Goal: Information Seeking & Learning: Check status

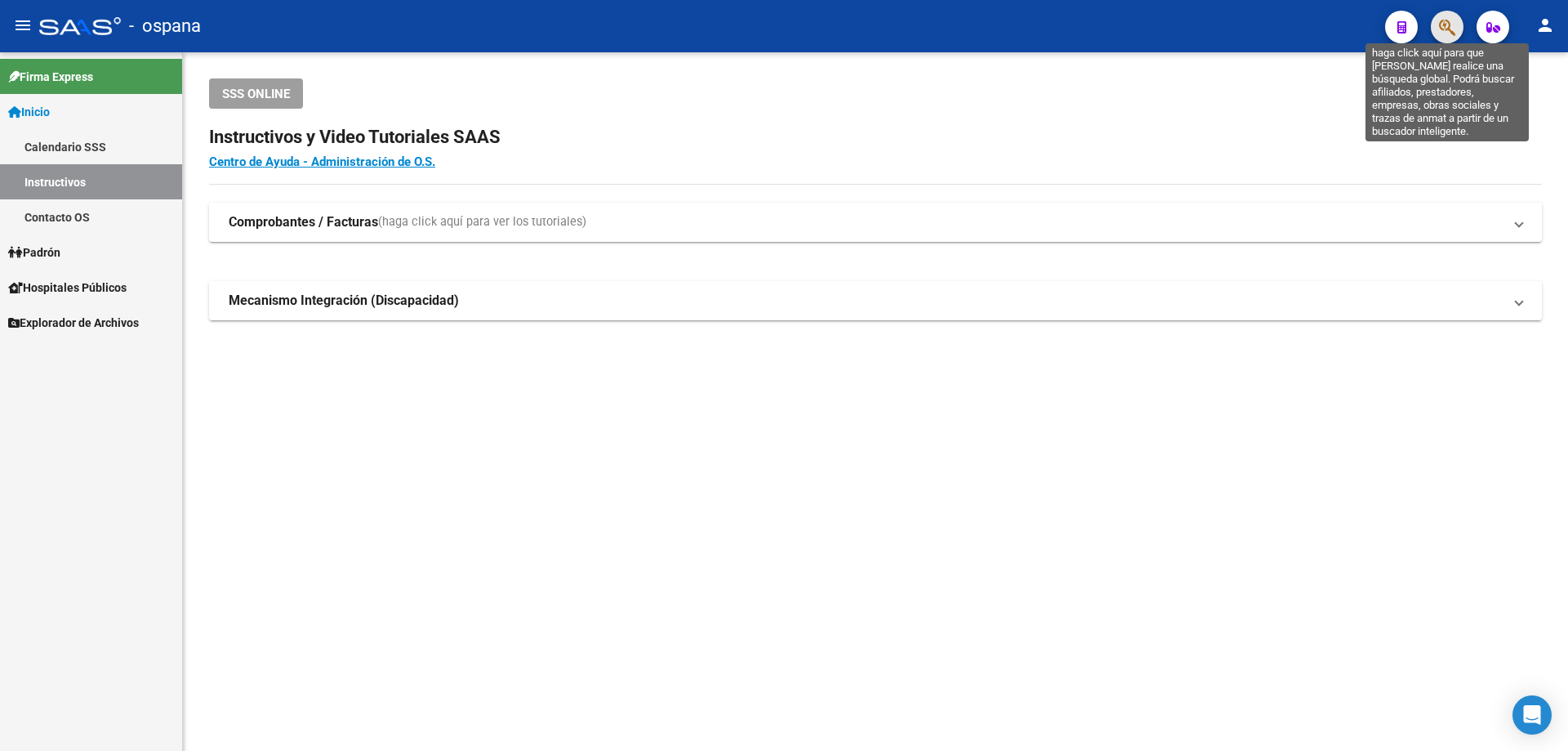
click at [1454, 36] on icon "button" at bounding box center [1447, 27] width 16 height 19
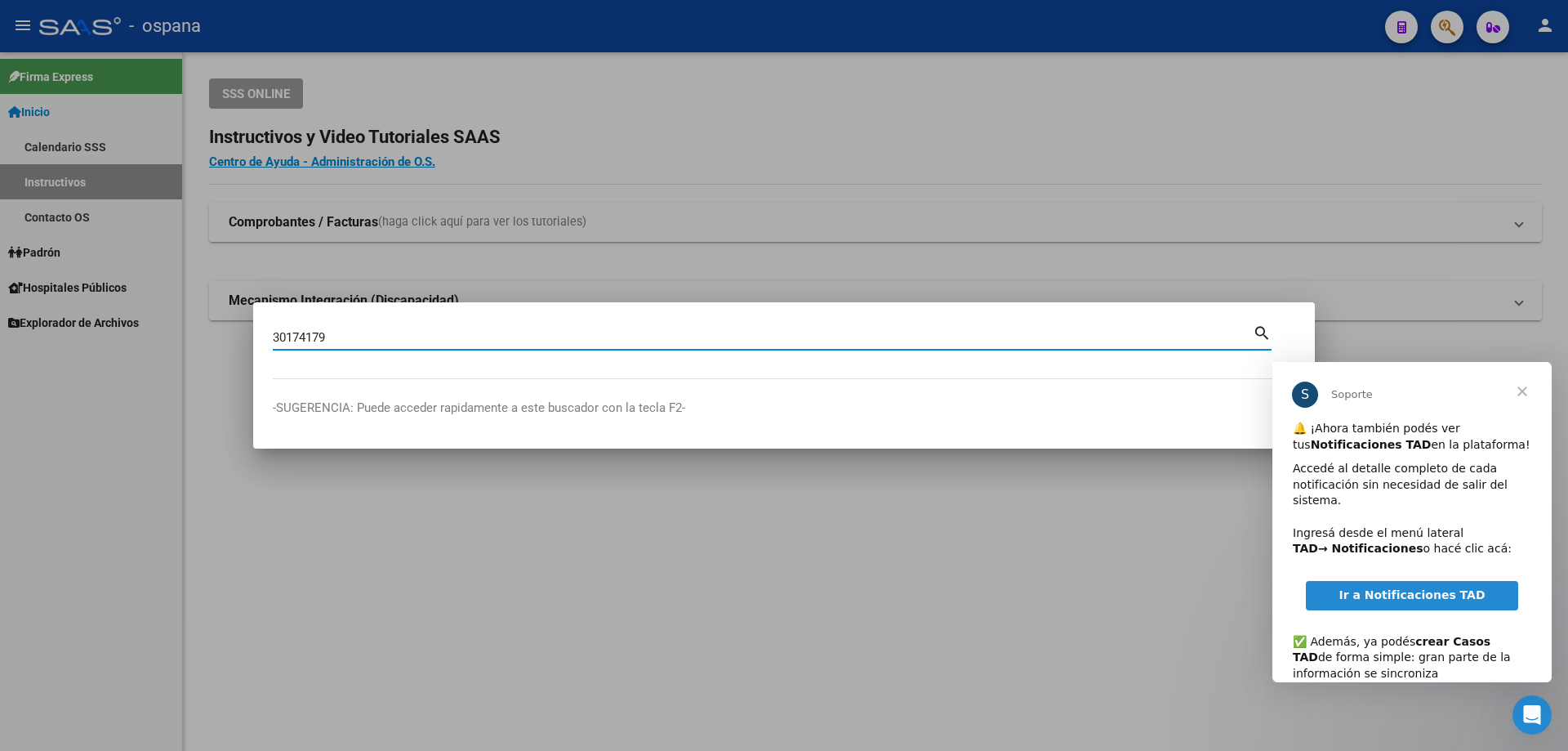
type input "30174179"
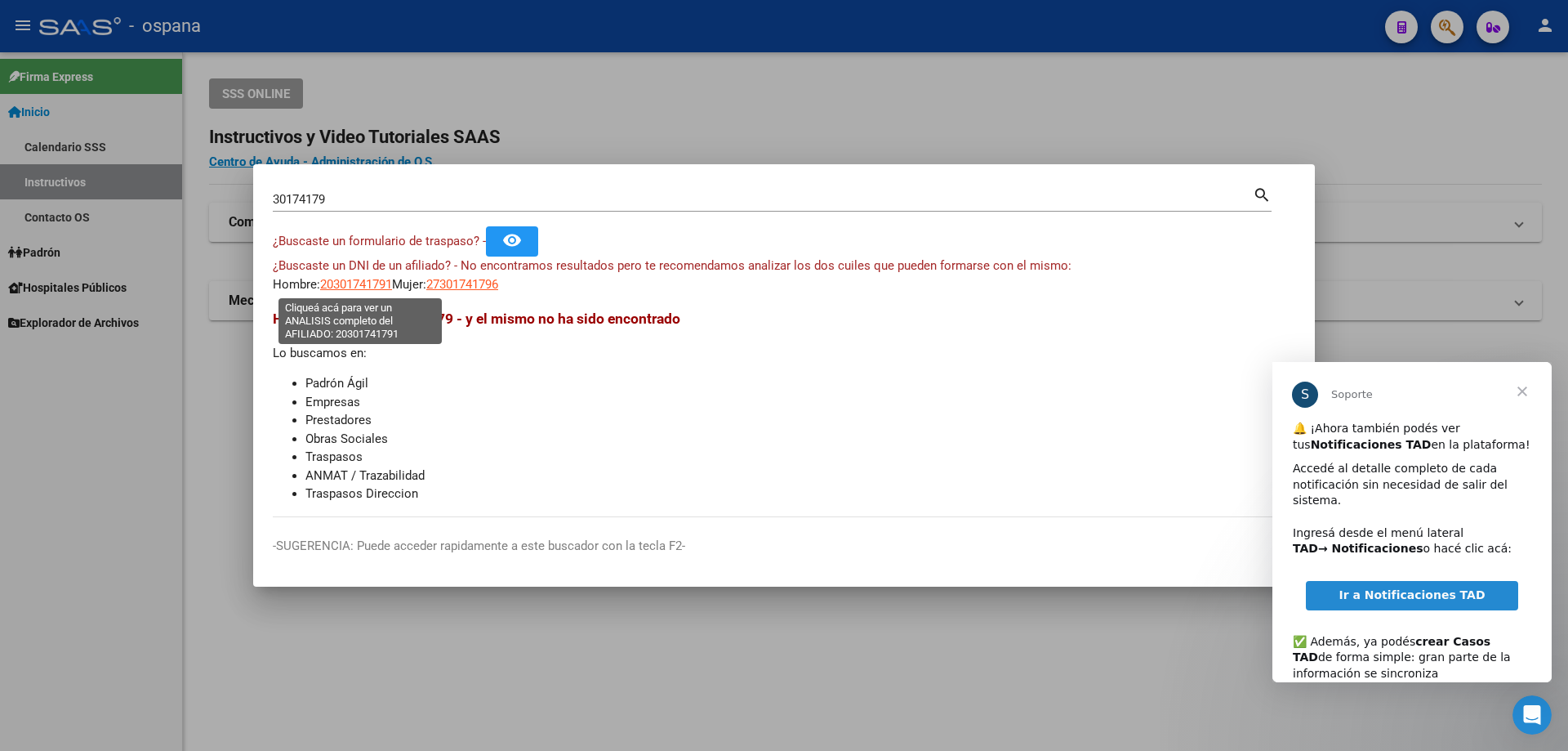
click at [377, 277] on span "20301741791" at bounding box center [356, 284] width 72 height 14
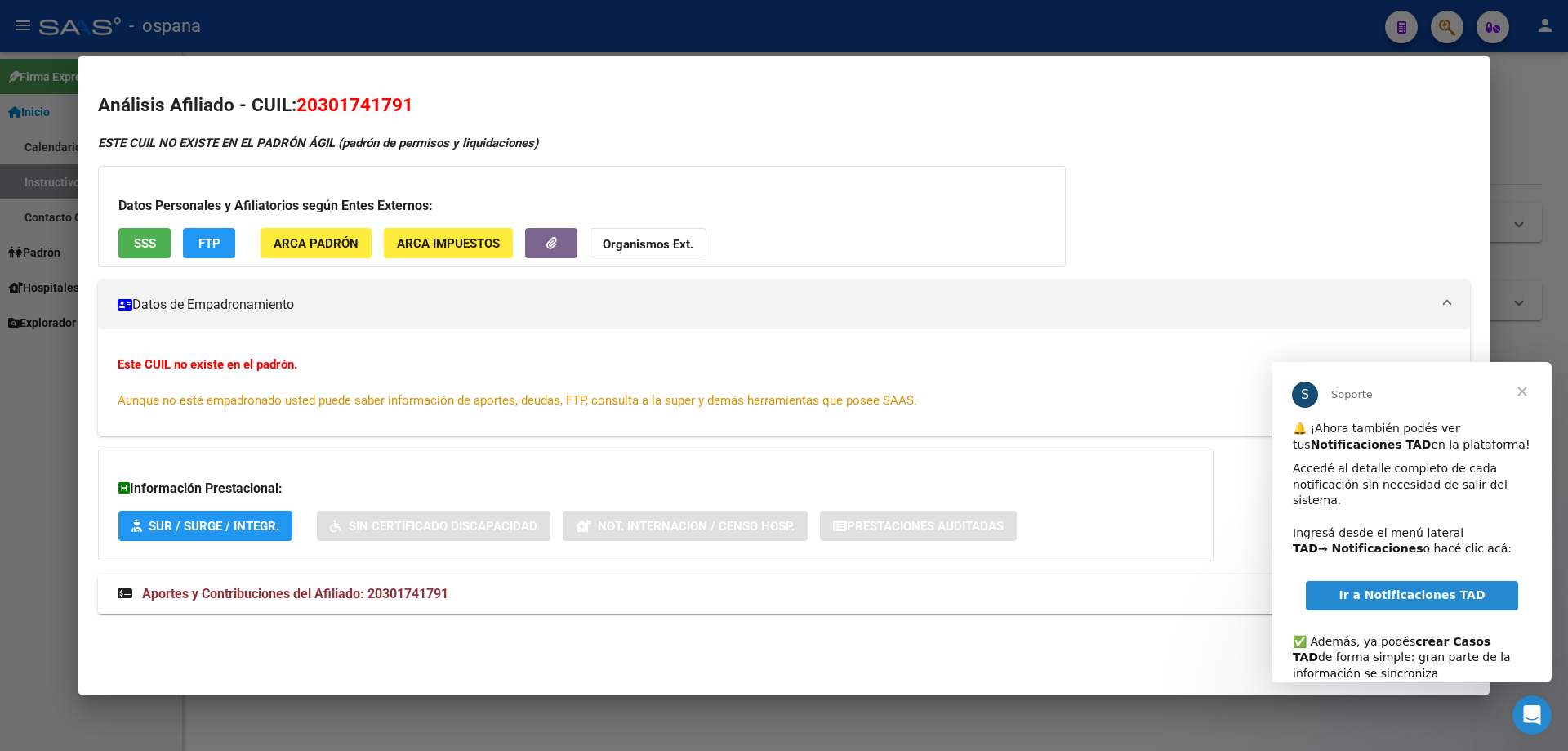
drag, startPoint x: 381, startPoint y: 587, endPoint x: 420, endPoint y: 599, distance: 40.8
click at [381, 589] on span "Aportes y Contribuciones del Afiliado: 20301741791" at bounding box center [295, 593] width 306 height 15
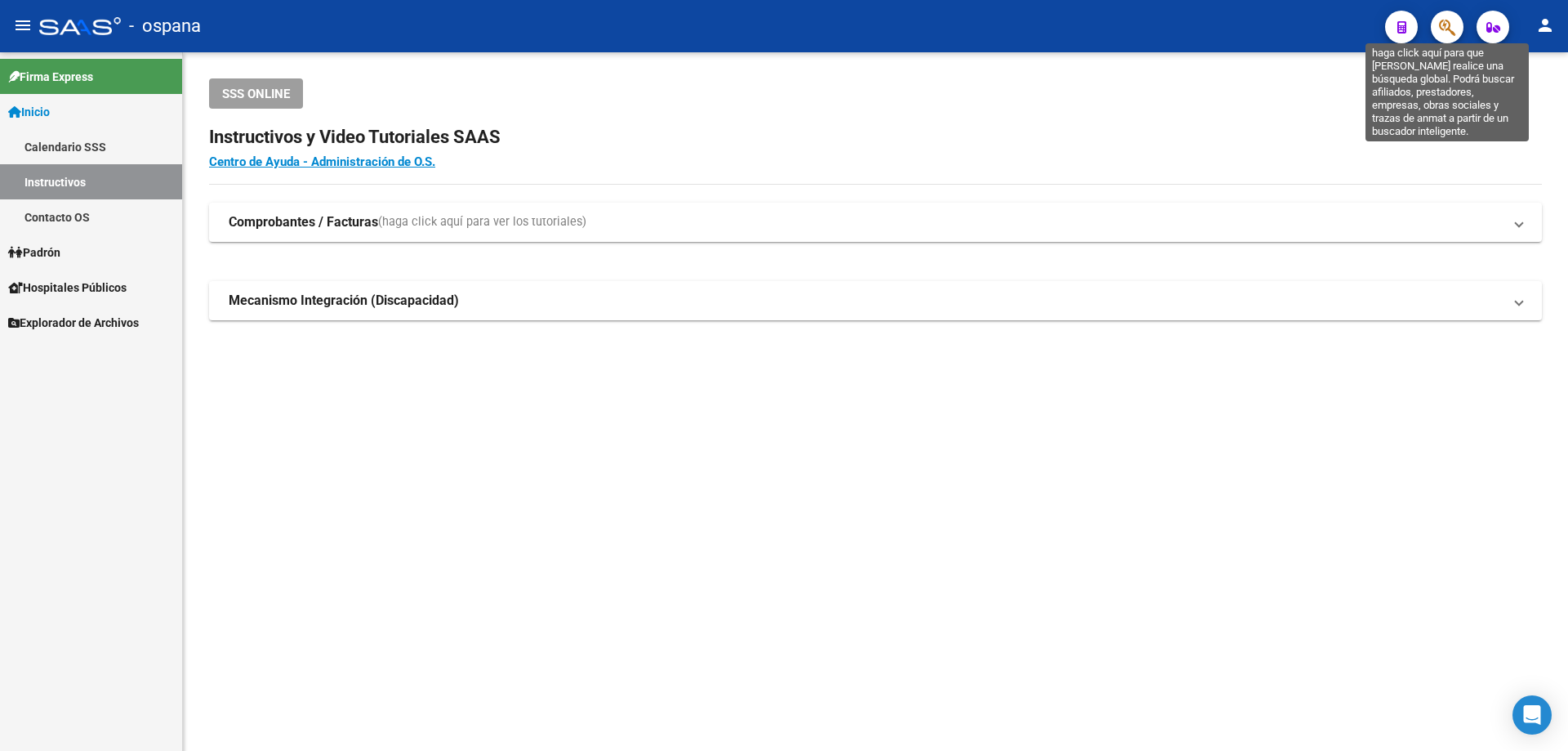
click at [1449, 36] on icon "button" at bounding box center [1447, 27] width 16 height 19
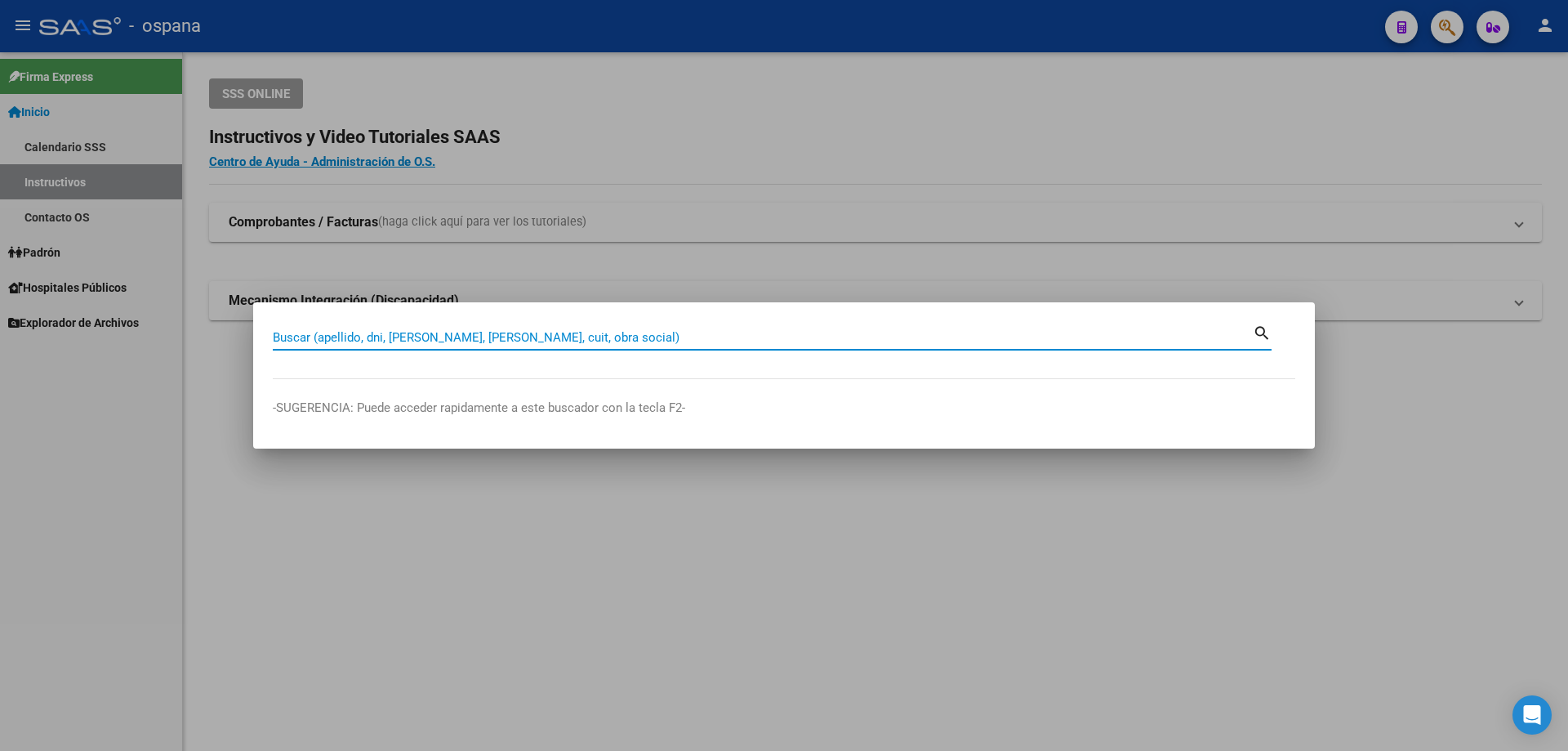
paste input "20301741791"
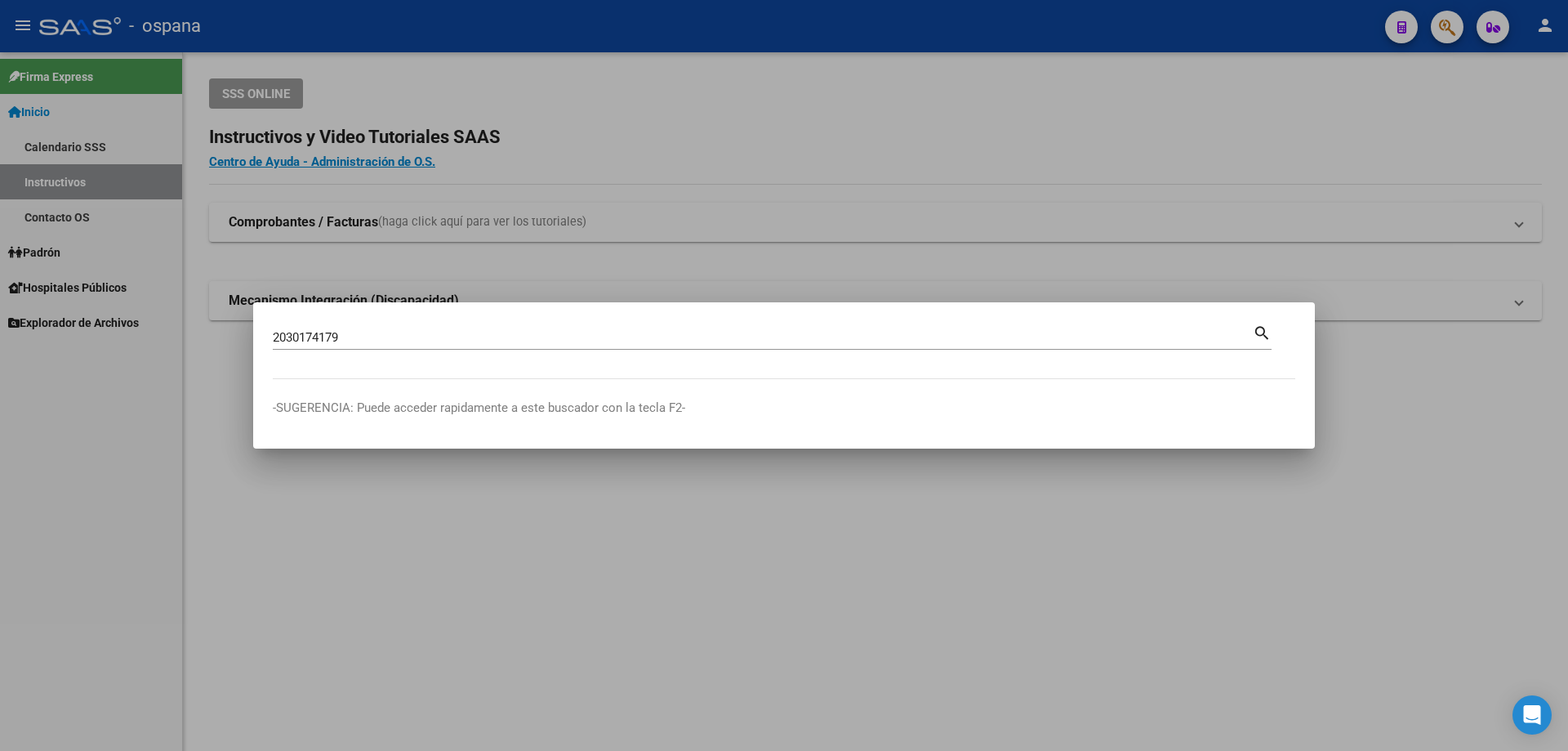
drag, startPoint x: 284, startPoint y: 328, endPoint x: 287, endPoint y: 337, distance: 9.5
click at [285, 329] on div "2030174179 Buscar (apellido, dni, cuil, nro traspaso, cuit, obra social)" at bounding box center [763, 337] width 980 height 25
click at [287, 337] on input "2030174179" at bounding box center [763, 337] width 980 height 14
type input "30174179"
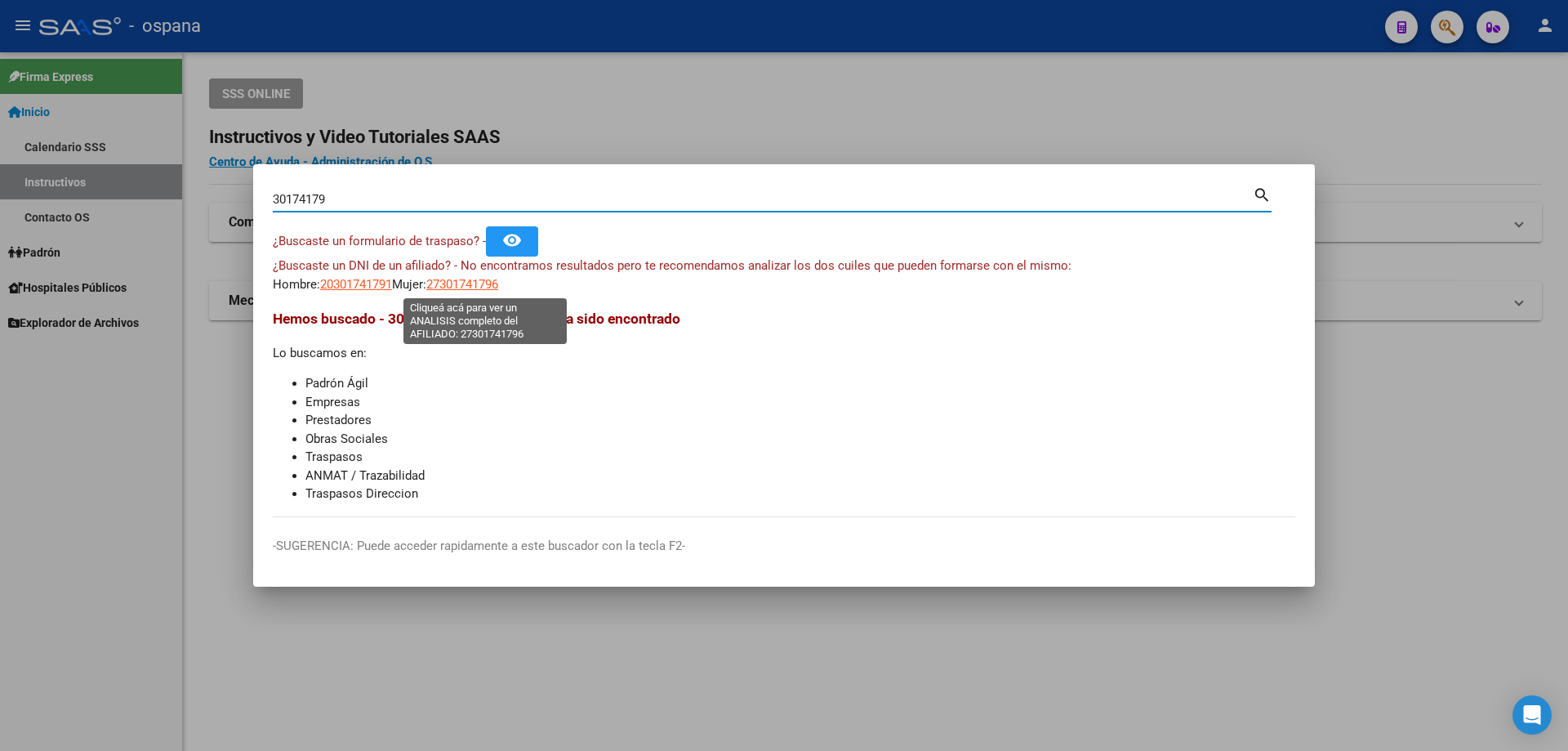
click at [498, 286] on span "27301741796" at bounding box center [462, 284] width 72 height 14
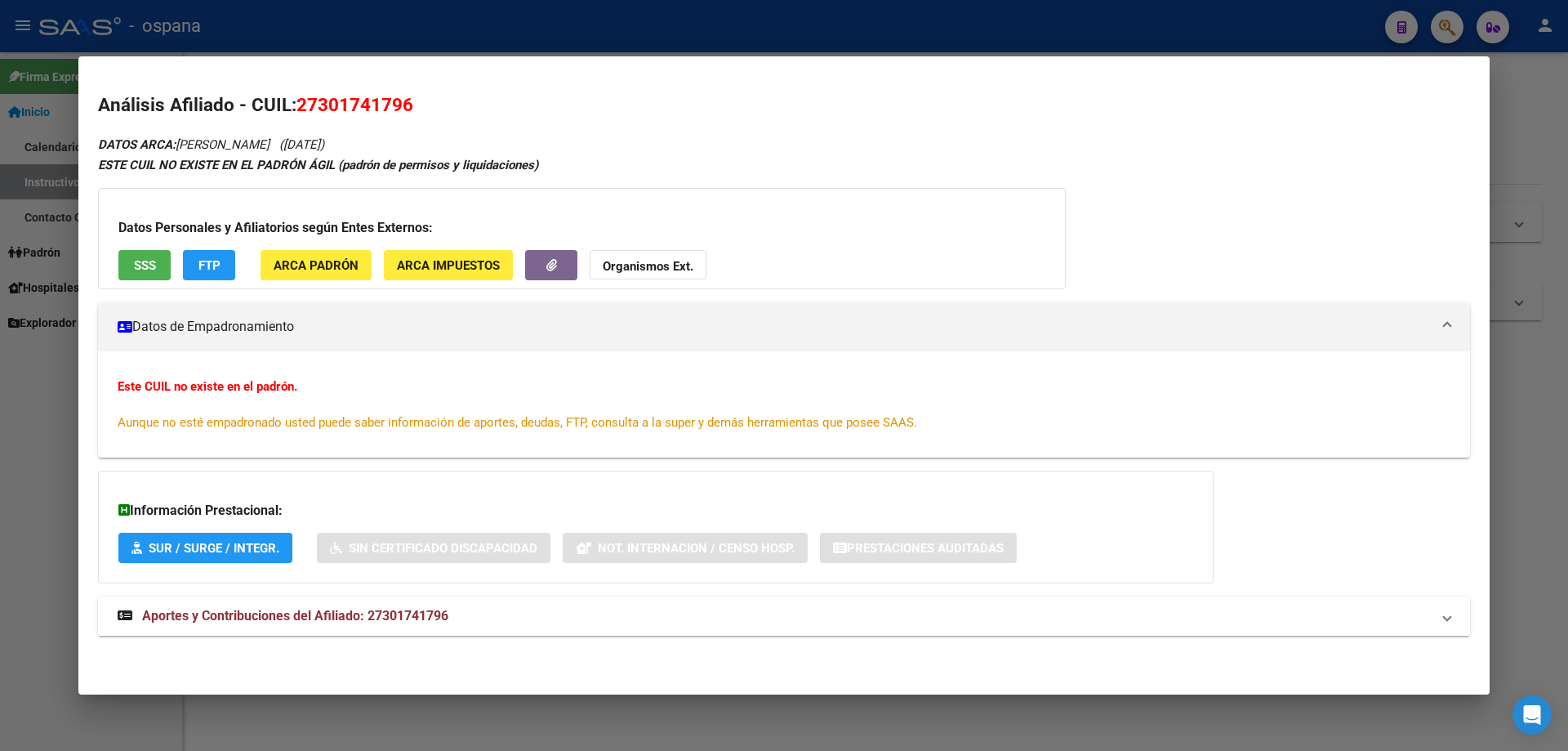
click at [438, 603] on mat-expansion-panel-header "Aportes y Contribuciones del Afiliado: 27301741796" at bounding box center [784, 615] width 1372 height 39
click at [135, 269] on span "SSS" at bounding box center [145, 265] width 22 height 14
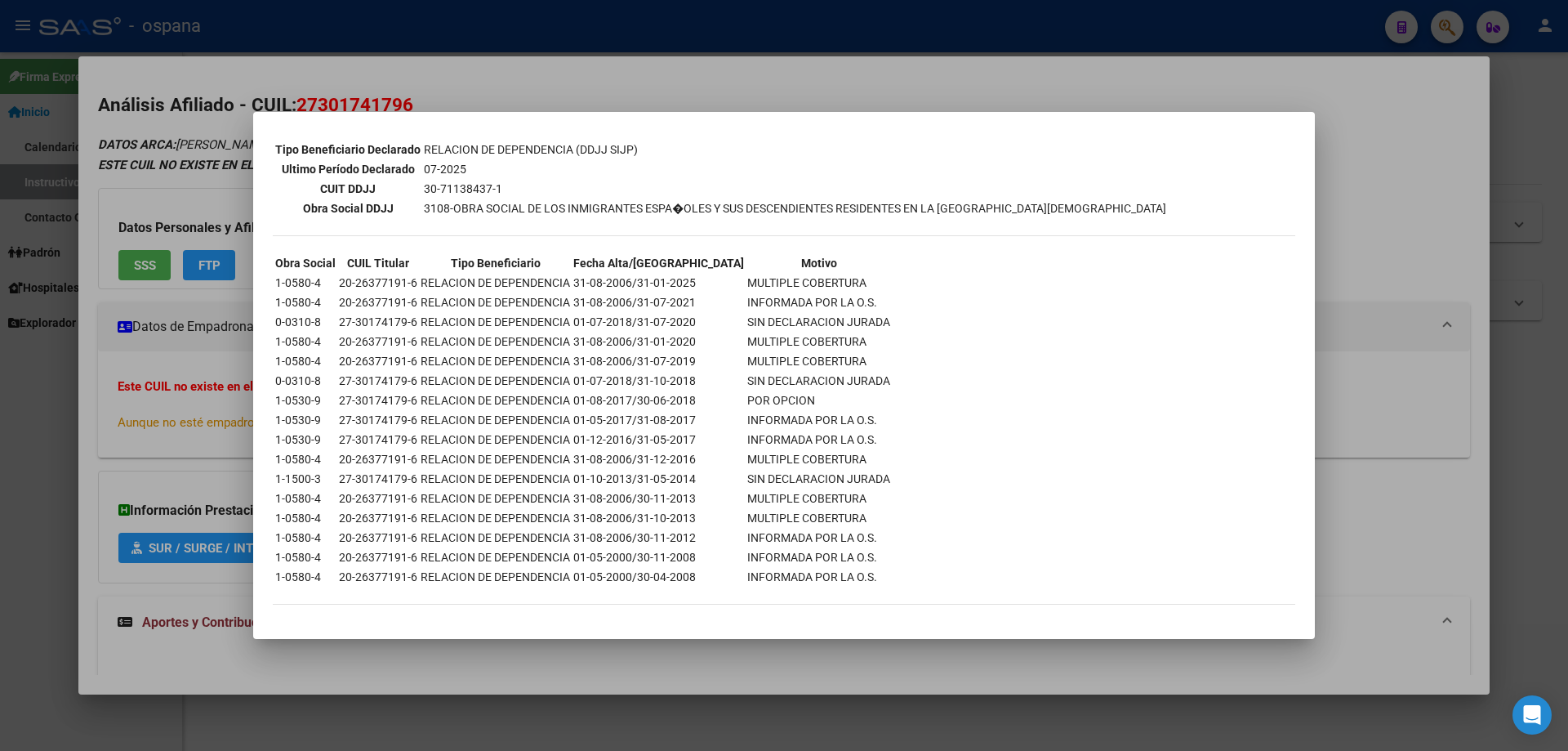
scroll to position [441, 0]
drag, startPoint x: 275, startPoint y: 370, endPoint x: 816, endPoint y: 365, distance: 541.0
click at [816, 367] on tbody "Obra Social CUIL Titular Tipo Beneficiario Fecha Alta/Baja Motivo 1-0580-4 20-2…" at bounding box center [583, 418] width 617 height 331
drag, startPoint x: 280, startPoint y: 381, endPoint x: 804, endPoint y: 382, distance: 524.0
click at [803, 382] on tr "0-0310-8 27-30174179-6 RELACION DE DEPENDENCIA 01-07-2018/31-10-2018 SIN DECLAR…" at bounding box center [583, 379] width 617 height 18
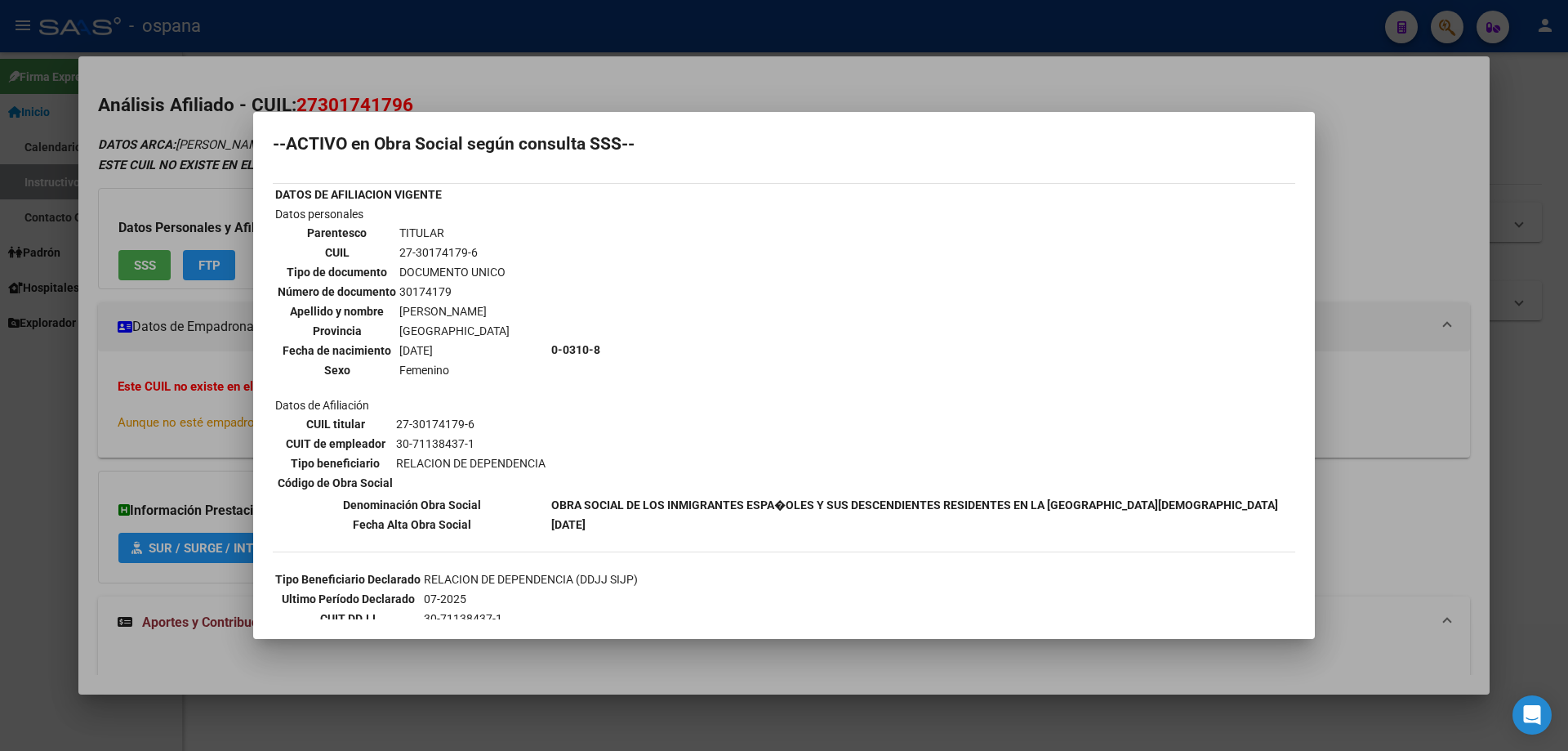
scroll to position [0, 0]
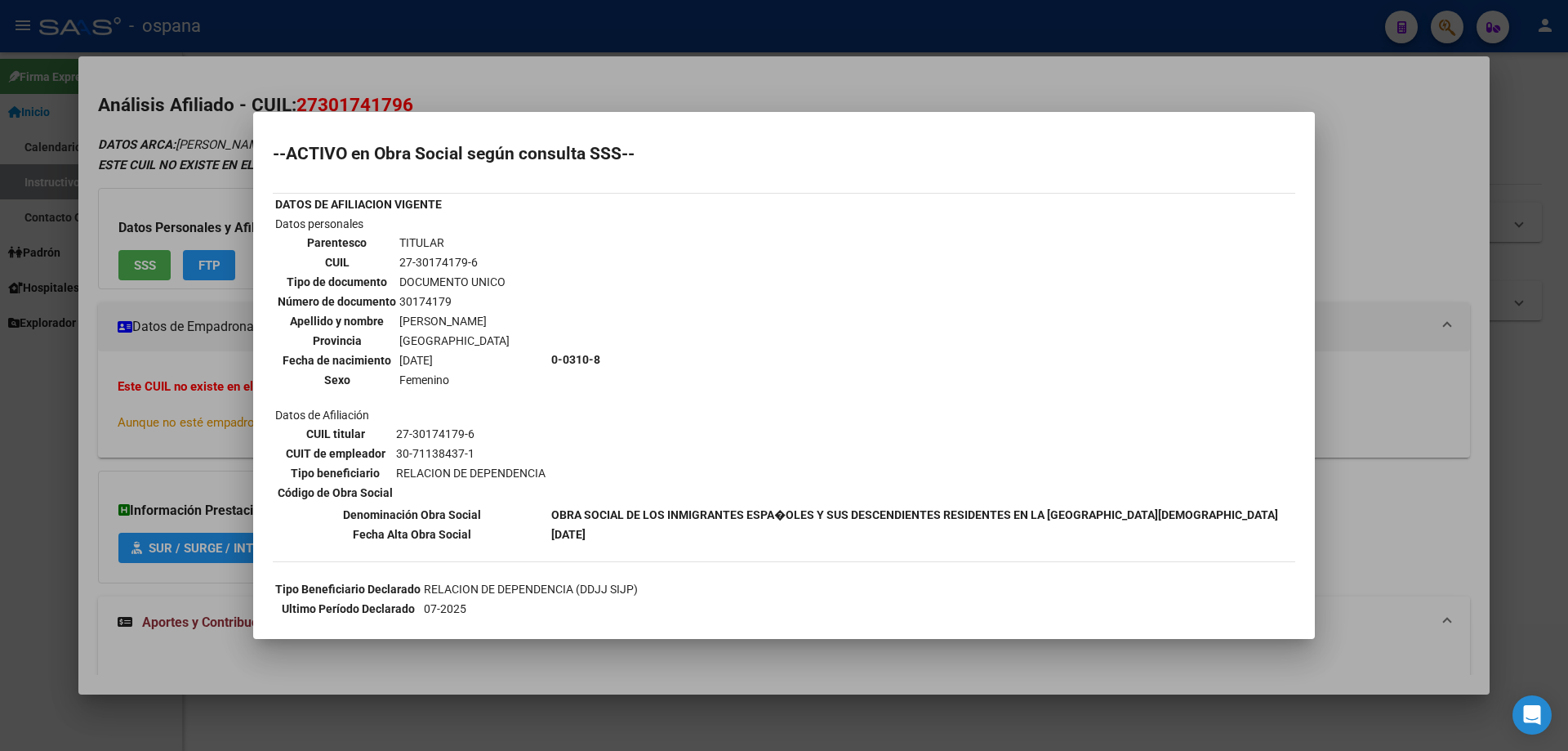
click at [48, 172] on div at bounding box center [784, 376] width 1568 height 751
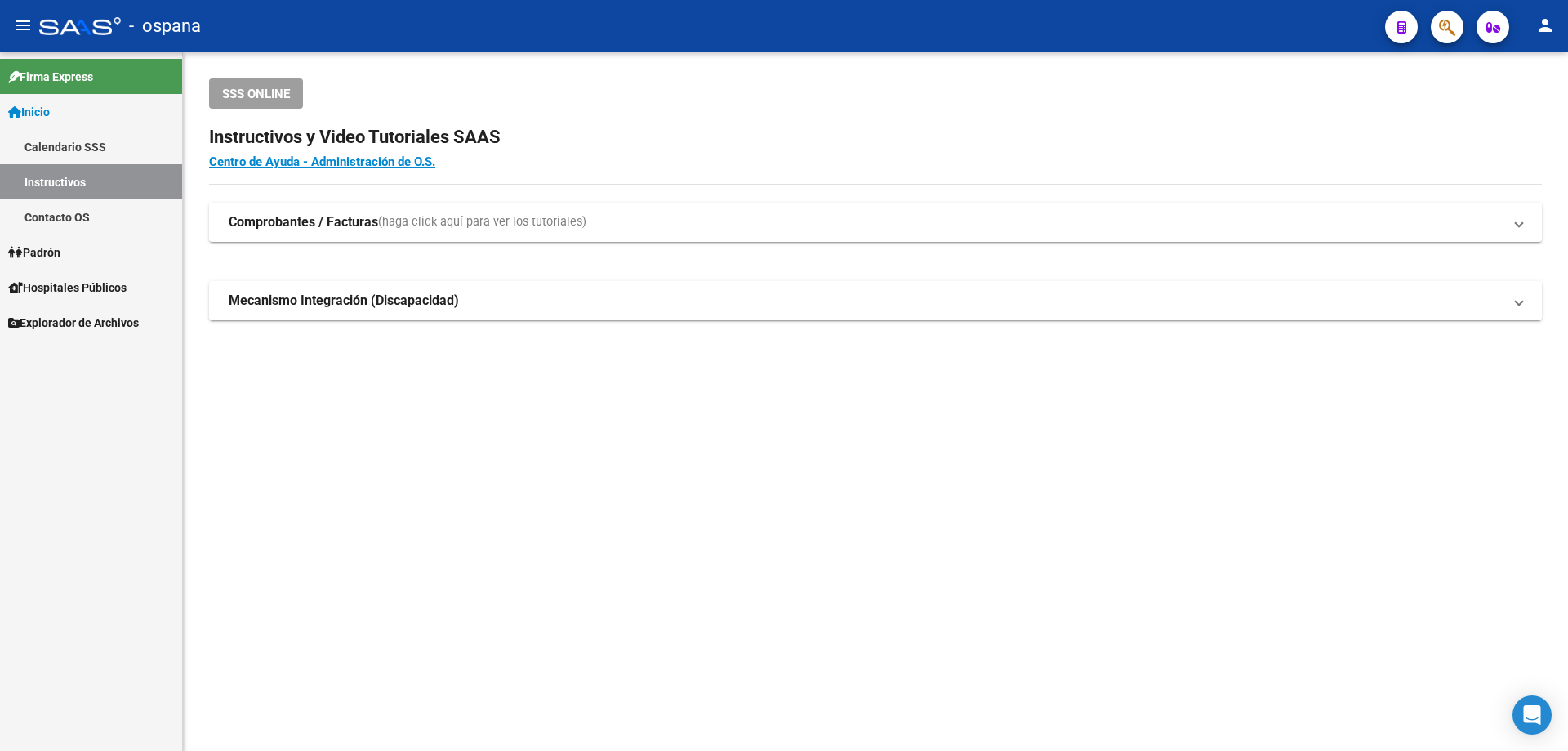
click at [1460, 25] on button "button" at bounding box center [1447, 27] width 33 height 33
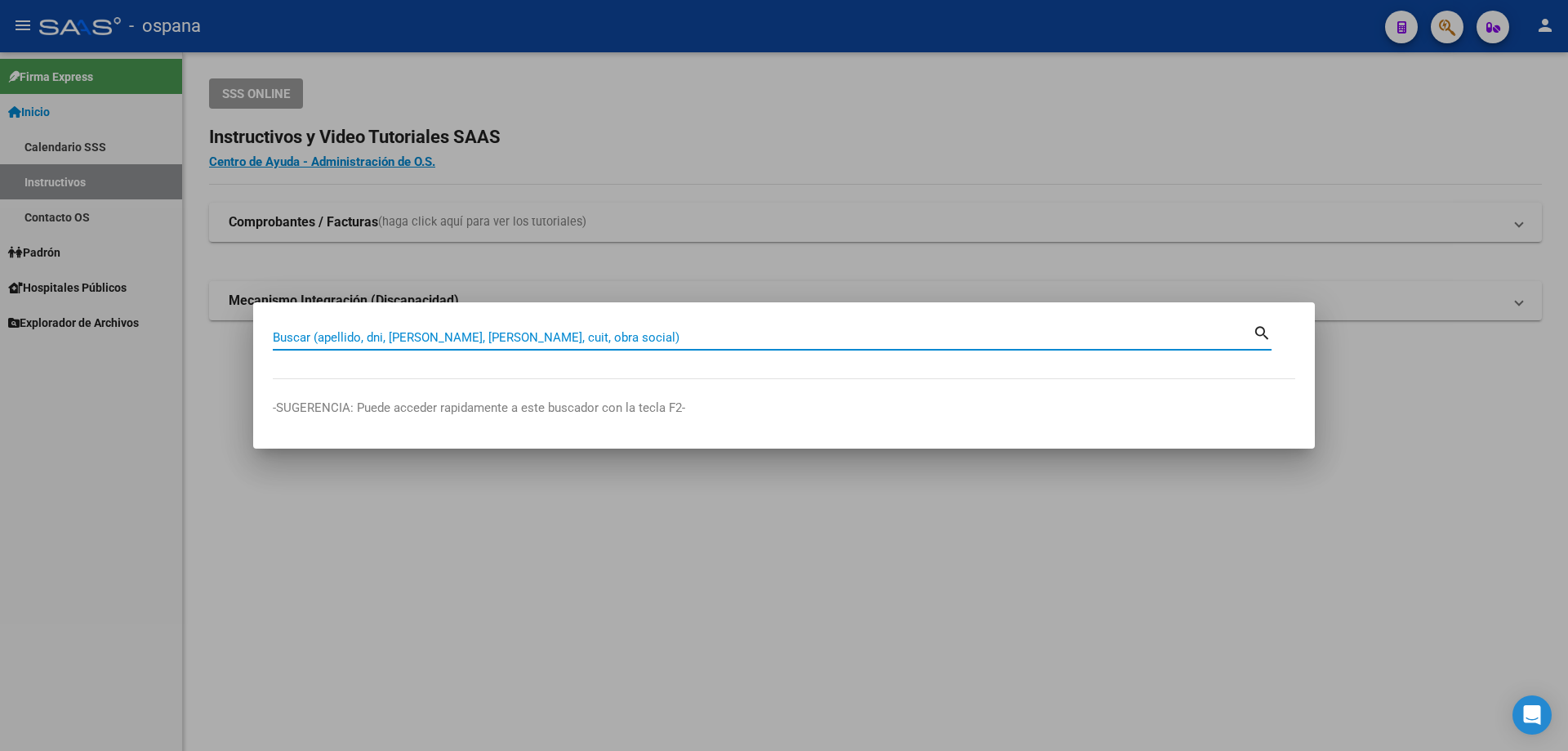
paste input "27301741796"
click at [283, 334] on input "2730174179" at bounding box center [763, 337] width 980 height 14
type input "30174179"
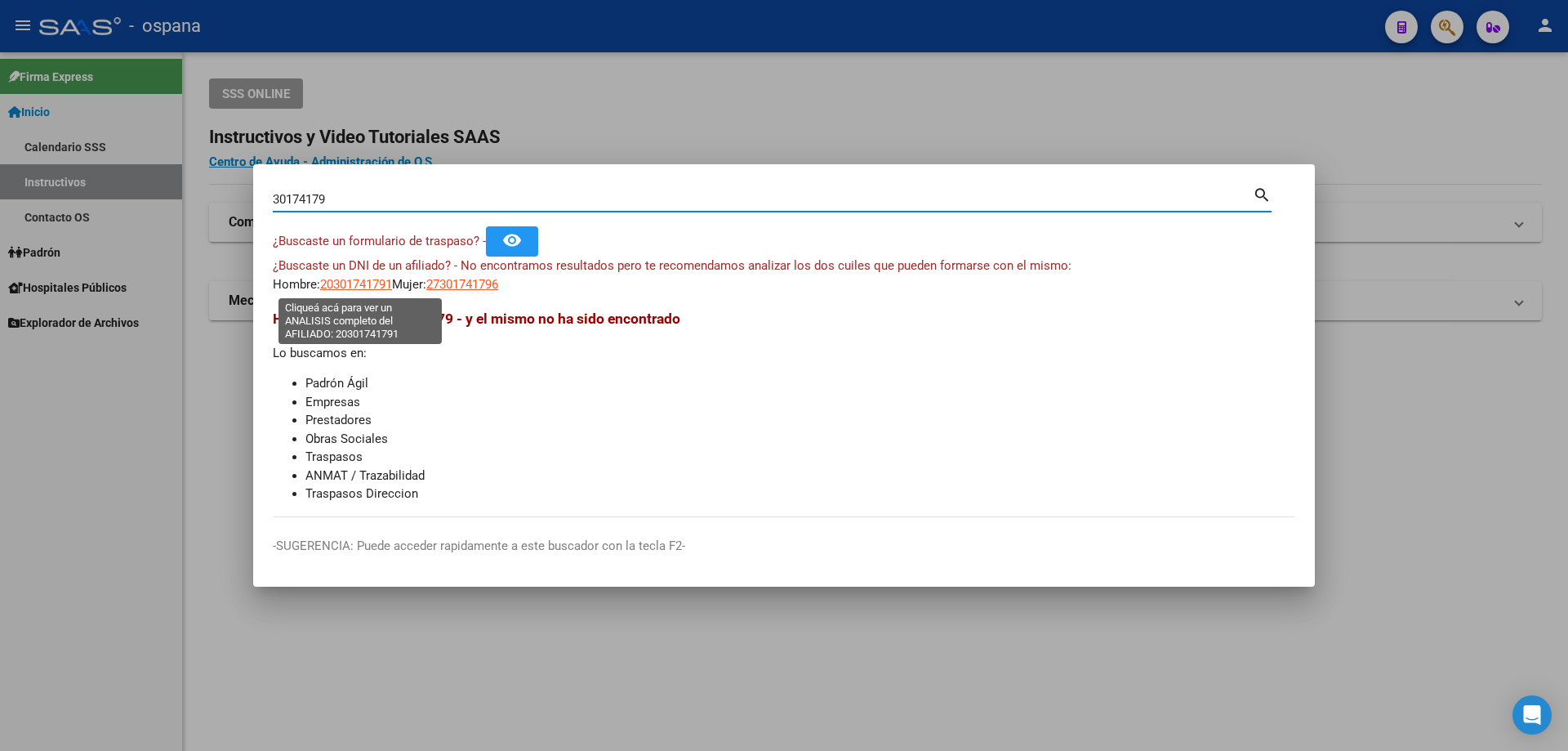
click at [365, 286] on span "20301741791" at bounding box center [356, 284] width 72 height 14
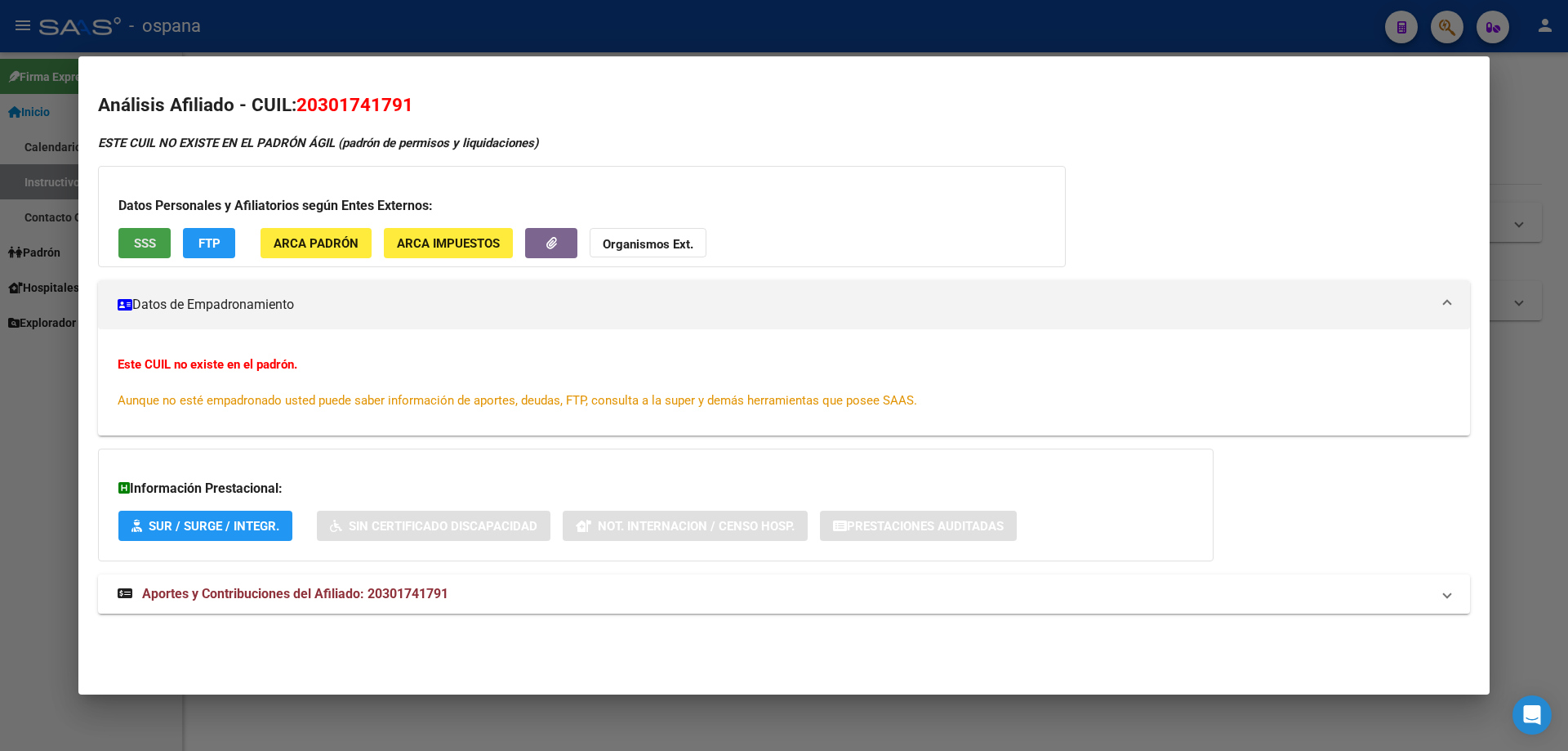
click at [139, 254] on button "SSS" at bounding box center [145, 243] width 53 height 31
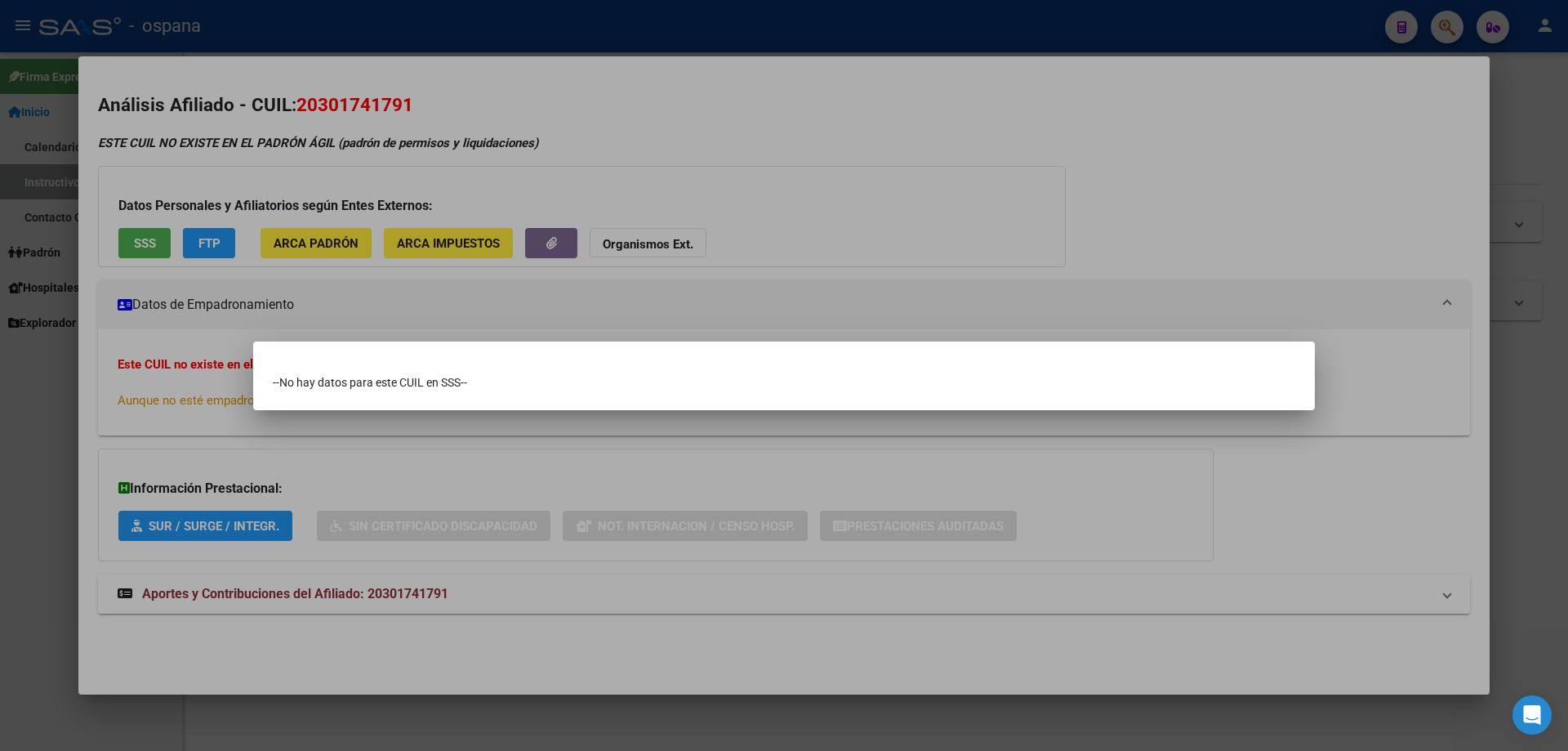
click at [754, 205] on div at bounding box center [784, 376] width 1568 height 751
